Goal: Download file/media

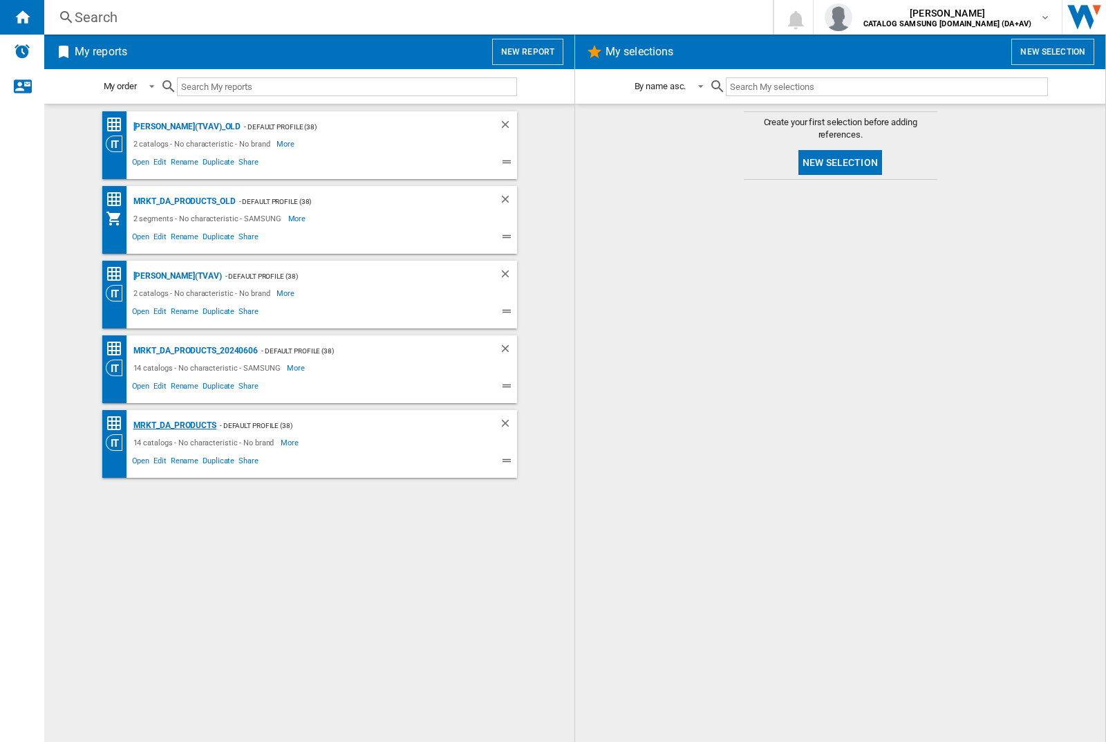
click at [174, 425] on div "MRKT_DA_PRODUCTS" at bounding box center [173, 425] width 86 height 17
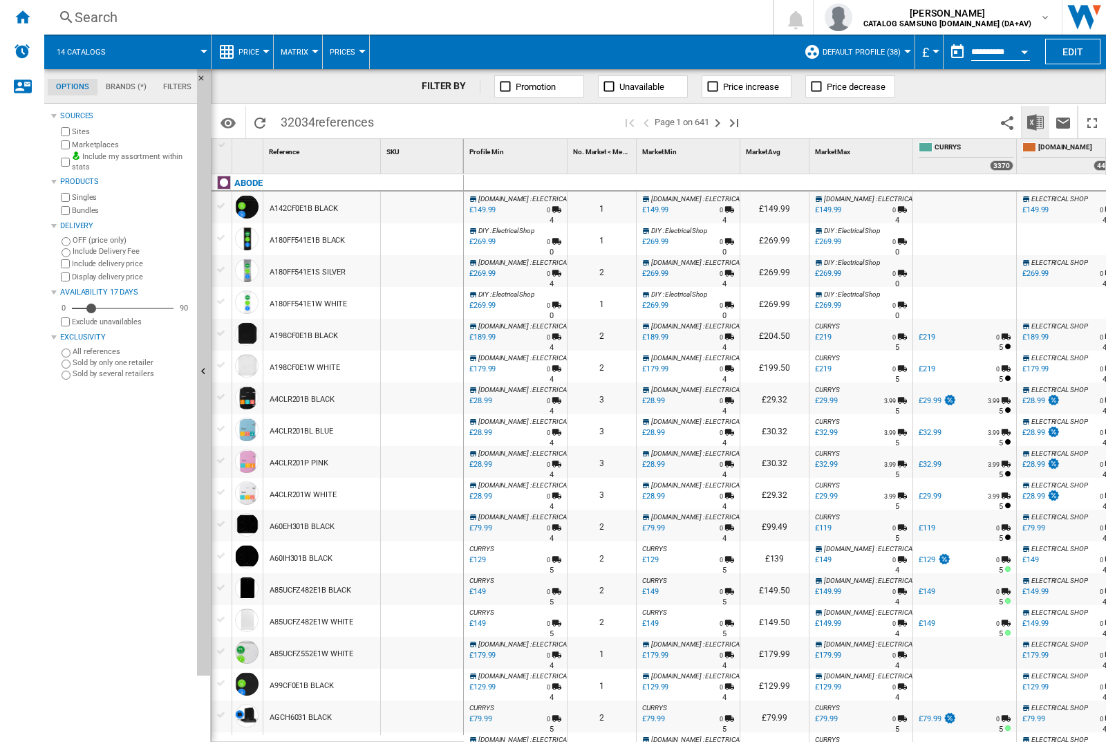
click at [1035, 121] on img "Download in Excel" at bounding box center [1035, 122] width 17 height 17
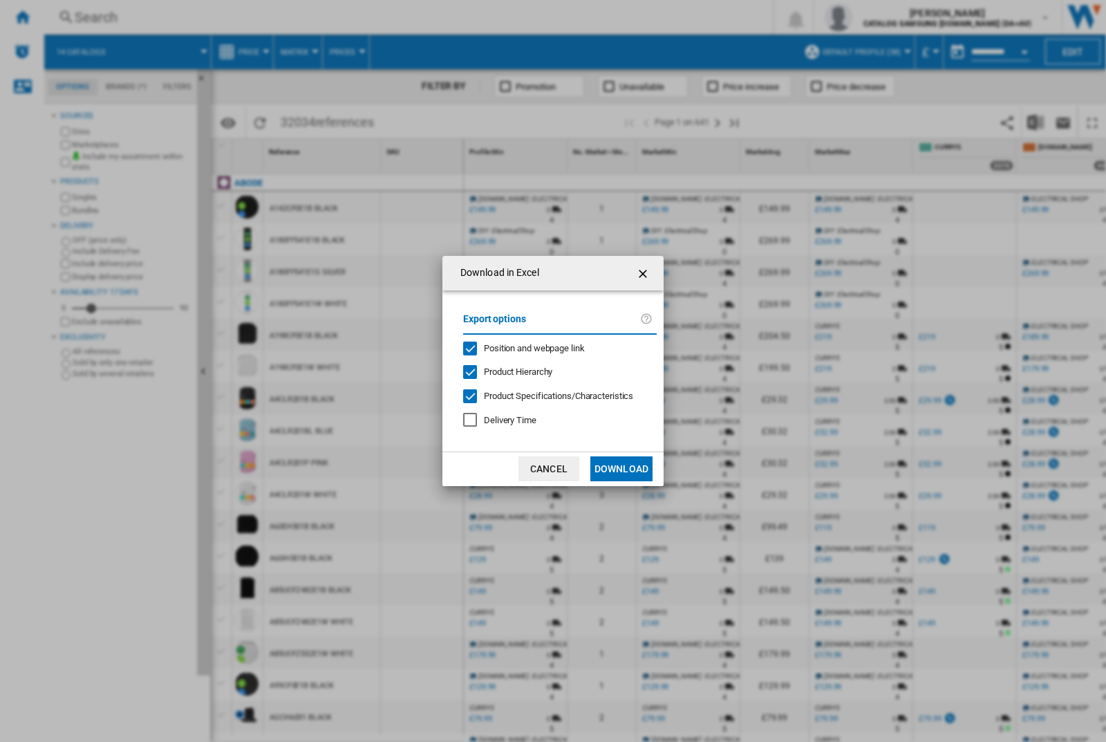
click at [525, 347] on span "Position and webpage link" at bounding box center [534, 348] width 101 height 10
click at [621, 469] on button "Download" at bounding box center [621, 468] width 62 height 25
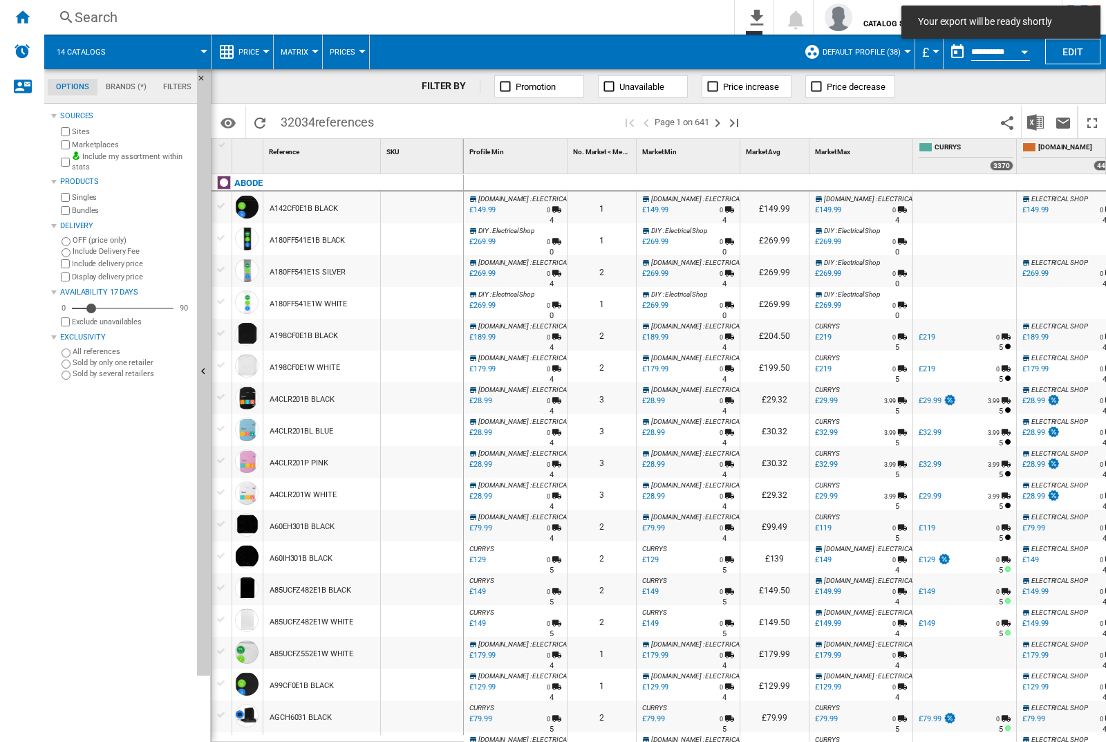
click at [426, 205] on div at bounding box center [422, 207] width 82 height 32
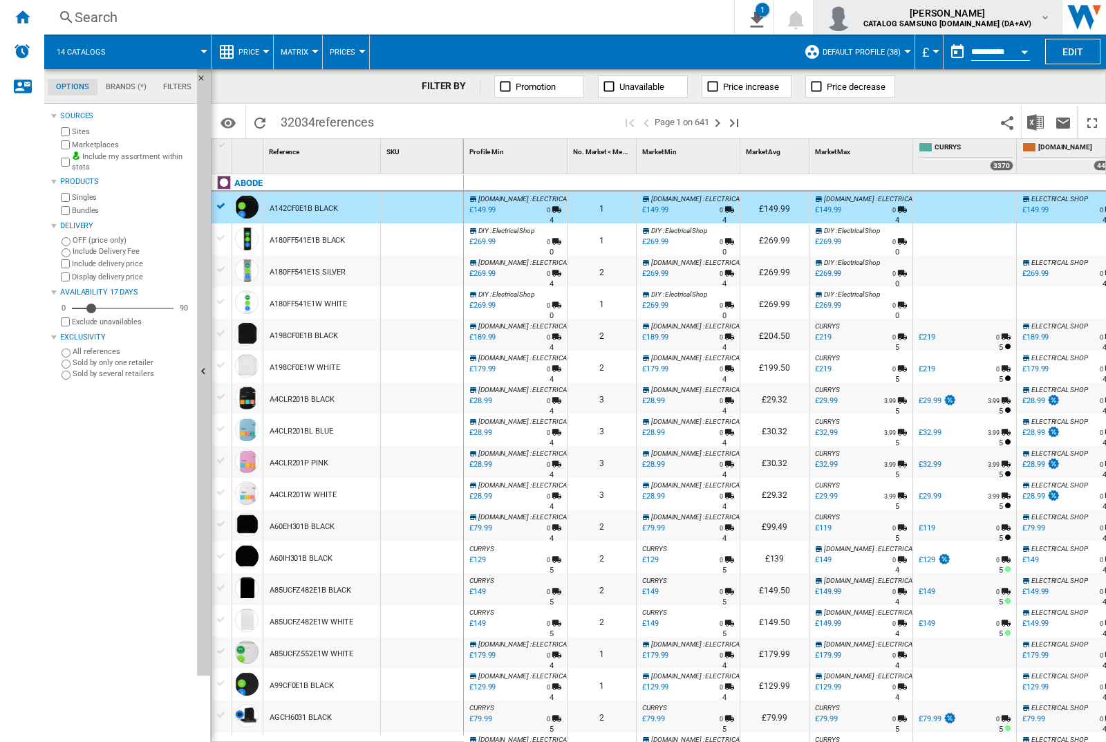
click at [852, 17] on img "button" at bounding box center [839, 17] width 28 height 28
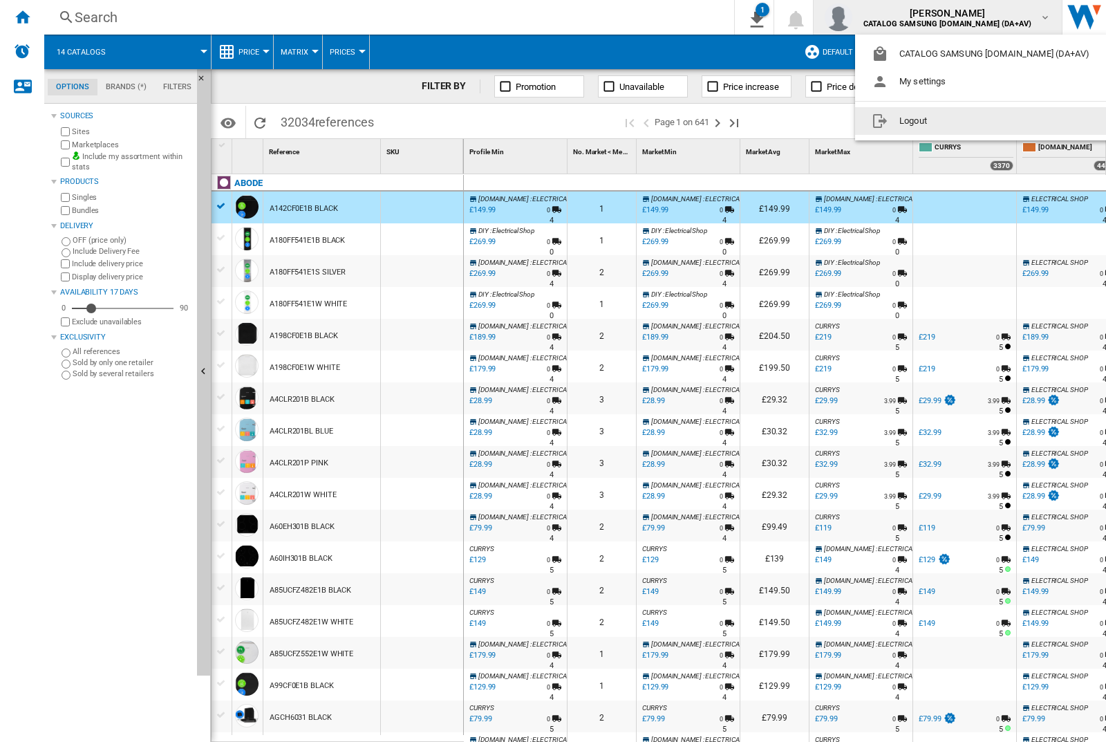
click at [961, 121] on button "Logout" at bounding box center [983, 121] width 256 height 28
